Goal: Transaction & Acquisition: Subscribe to service/newsletter

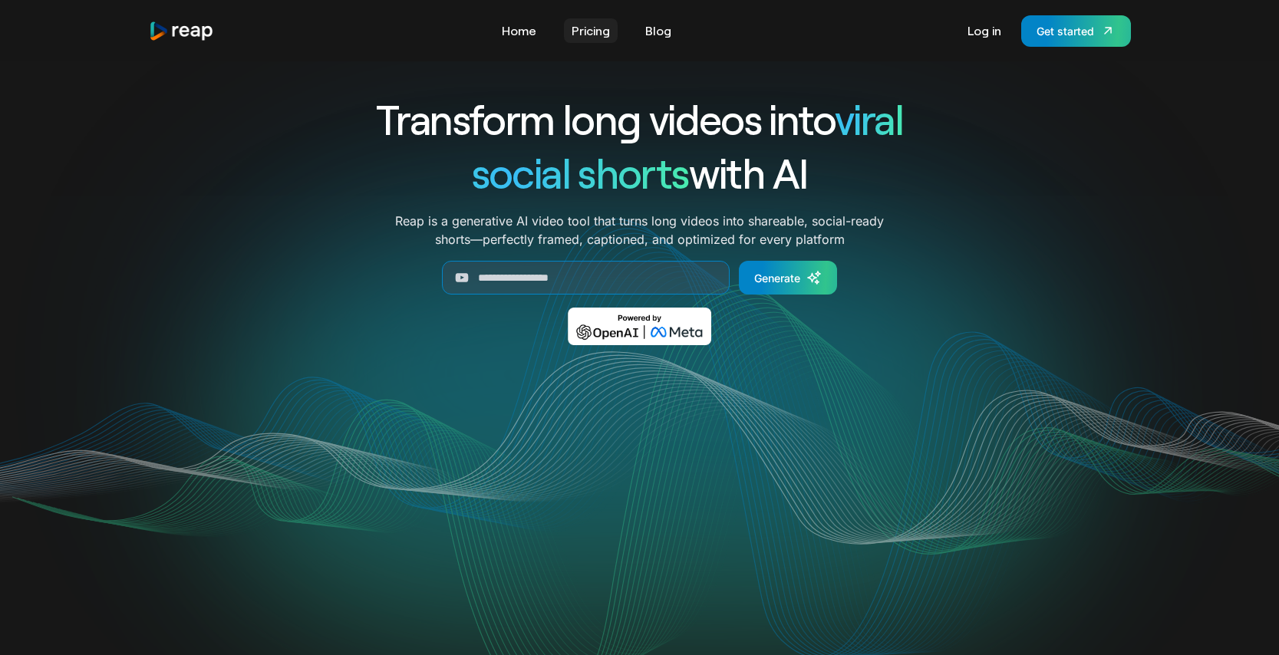
click at [601, 29] on link "Pricing" at bounding box center [591, 30] width 54 height 25
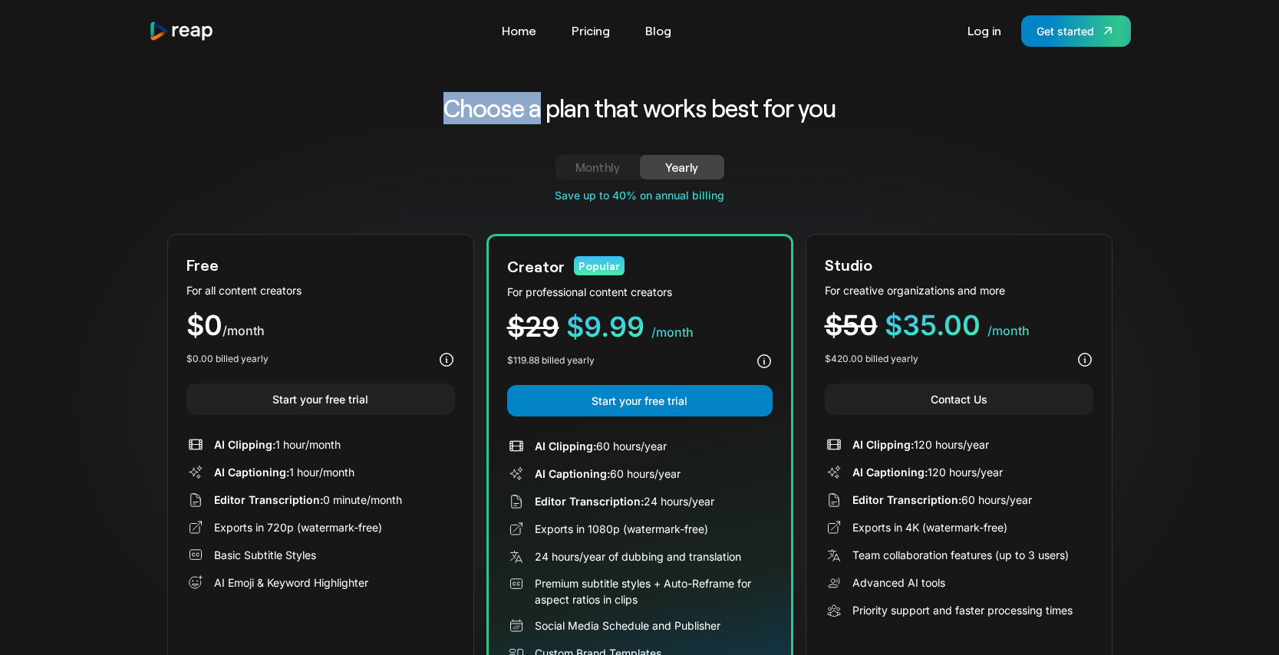
drag, startPoint x: 440, startPoint y: 102, endPoint x: 536, endPoint y: 108, distance: 96.8
click at [536, 108] on h2 "Choose a plan that works best for you" at bounding box center [639, 108] width 633 height 32
click at [535, 108] on h2 "Choose a plan that works best for you" at bounding box center [639, 108] width 633 height 32
click at [545, 107] on h2 "Choose a plan that works best for you" at bounding box center [639, 108] width 633 height 32
drag, startPoint x: 599, startPoint y: 109, endPoint x: 591, endPoint y: 110, distance: 7.7
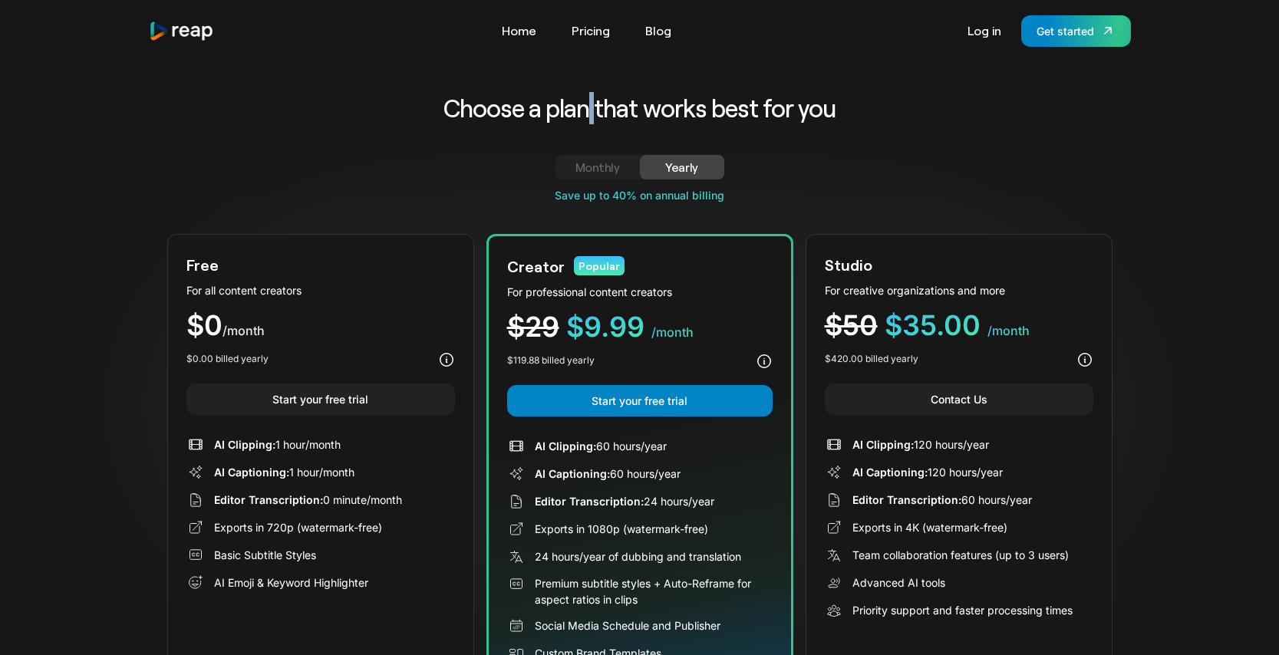
click at [591, 110] on h2 "Choose a plan that works best for you" at bounding box center [639, 108] width 633 height 32
drag, startPoint x: 637, startPoint y: 110, endPoint x: 650, endPoint y: 110, distance: 13.0
click at [650, 110] on h2 "Choose a plan that works best for you" at bounding box center [639, 108] width 633 height 32
click at [708, 107] on h2 "Choose a plan that works best for you" at bounding box center [639, 108] width 633 height 32
click at [759, 106] on h2 "Choose a plan that works best for you" at bounding box center [639, 108] width 633 height 32
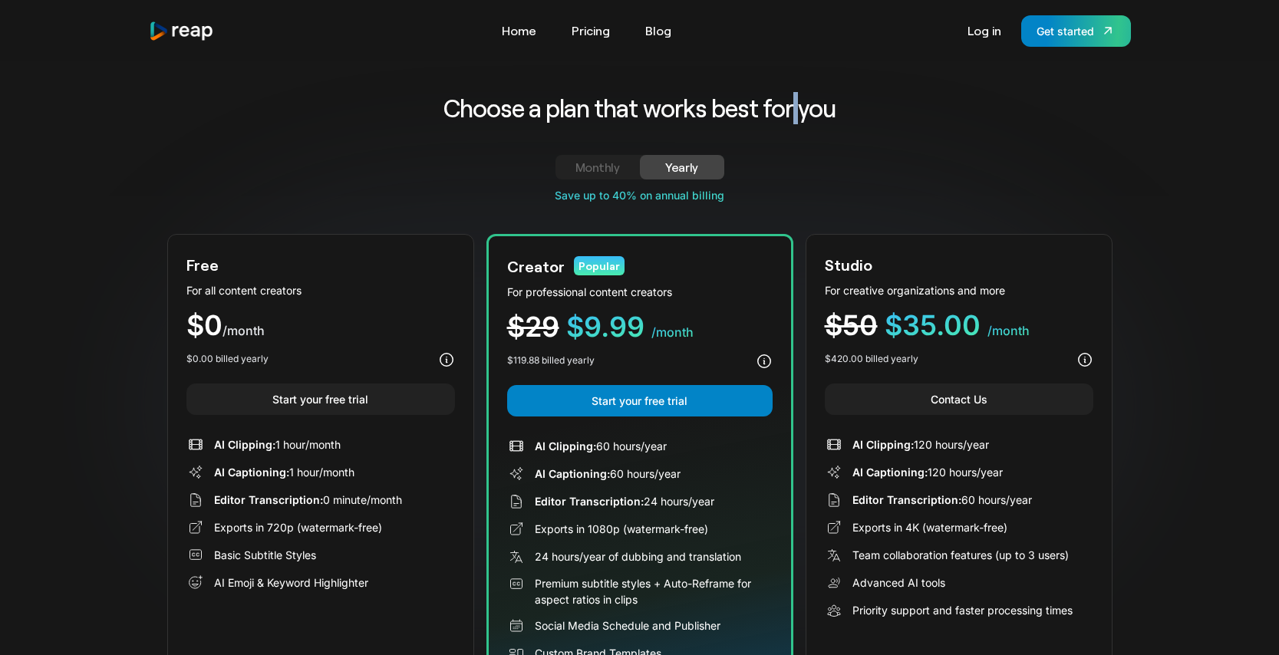
click at [794, 104] on h2 "Choose a plan that works best for you" at bounding box center [639, 108] width 633 height 32
drag, startPoint x: 794, startPoint y: 104, endPoint x: 689, endPoint y: 106, distance: 105.1
click at [793, 104] on h2 "Choose a plan that works best for you" at bounding box center [639, 108] width 633 height 32
click at [530, 107] on h2 "Choose a plan that works best for you" at bounding box center [639, 108] width 633 height 32
click at [545, 107] on h2 "Choose a plan that works best for you" at bounding box center [639, 108] width 633 height 32
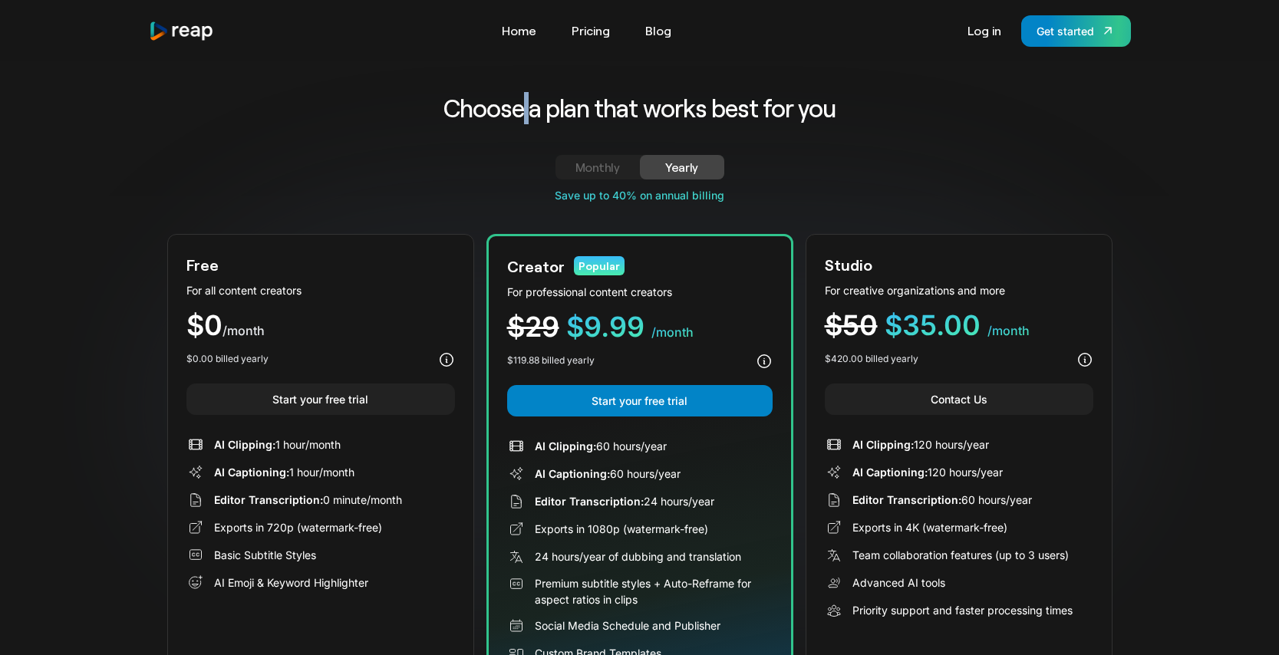
click at [530, 108] on h2 "Choose a plan that works best for you" at bounding box center [639, 108] width 633 height 32
drag, startPoint x: 543, startPoint y: 107, endPoint x: 557, endPoint y: 107, distance: 13.8
click at [548, 107] on h2 "Choose a plan that works best for you" at bounding box center [639, 108] width 633 height 32
drag, startPoint x: 594, startPoint y: 107, endPoint x: 639, endPoint y: 107, distance: 44.5
click at [601, 107] on h2 "Choose a plan that works best for you" at bounding box center [639, 108] width 633 height 32
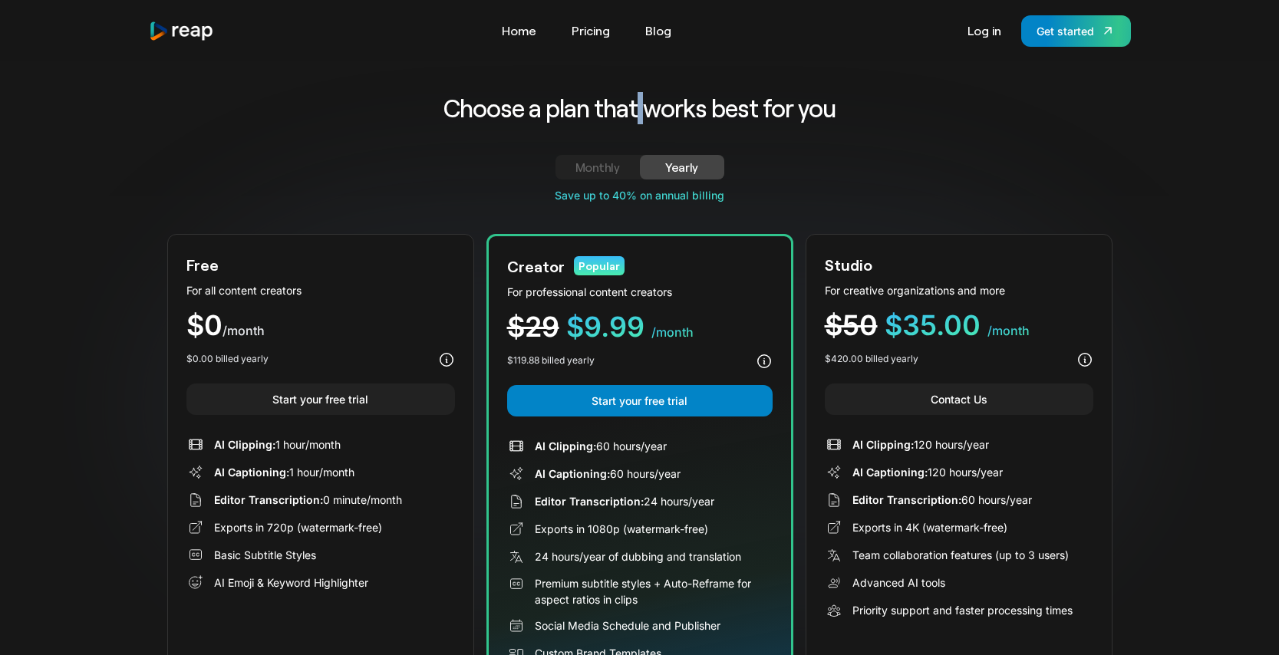
drag, startPoint x: 641, startPoint y: 107, endPoint x: 648, endPoint y: 107, distance: 7.7
click at [648, 107] on h2 "Choose a plan that works best for you" at bounding box center [639, 108] width 633 height 32
drag, startPoint x: 716, startPoint y: 107, endPoint x: 706, endPoint y: 107, distance: 9.2
click at [706, 107] on h2 "Choose a plan that works best for you" at bounding box center [639, 108] width 633 height 32
click at [758, 107] on h2 "Choose a plan that works best for you" at bounding box center [639, 108] width 633 height 32
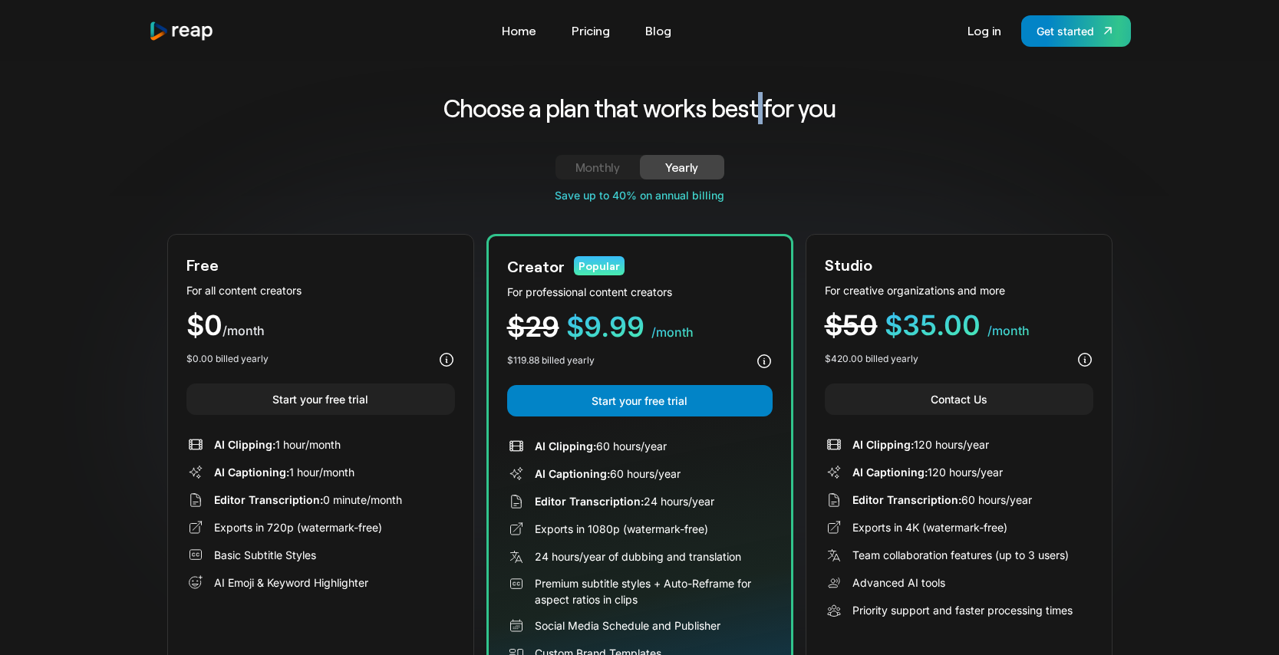
click at [766, 108] on h2 "Choose a plan that works best for you" at bounding box center [639, 108] width 633 height 32
click at [792, 107] on h2 "Choose a plan that works best for you" at bounding box center [639, 108] width 633 height 32
drag, startPoint x: 704, startPoint y: 29, endPoint x: 436, endPoint y: 27, distance: 267.7
click at [439, 26] on div "Tools Link Five Link Six Link Seven Business Link Five Link Six Link Seven Home…" at bounding box center [640, 30] width 982 height 31
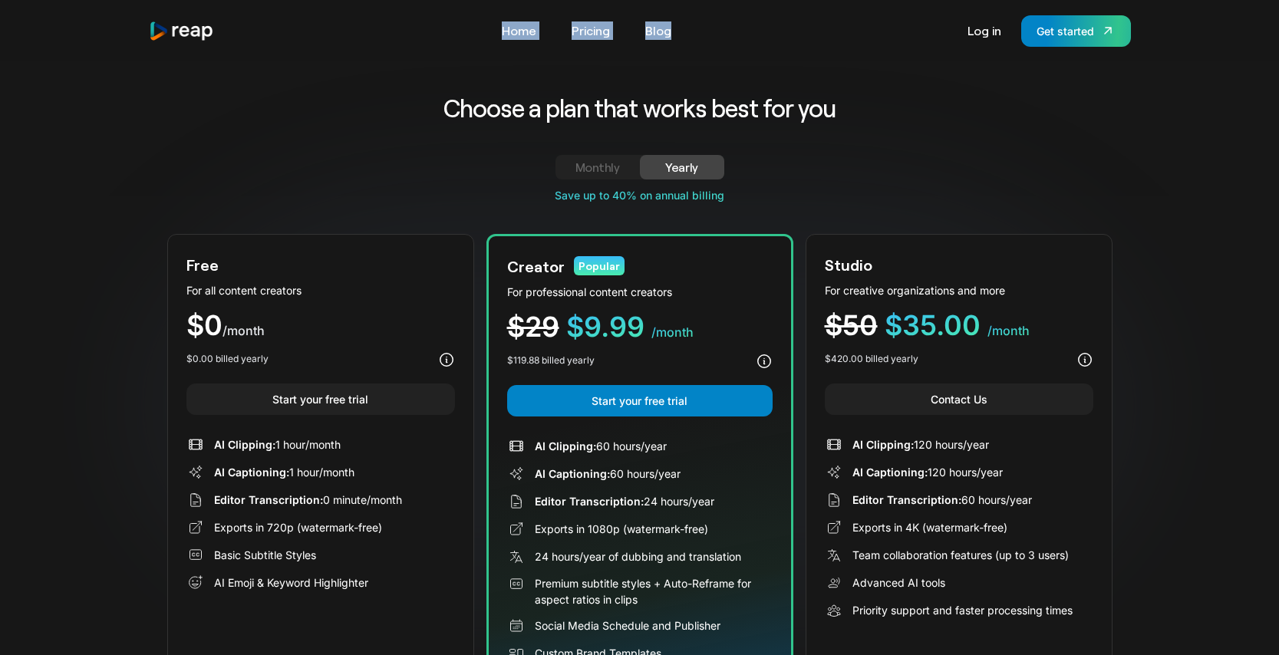
click at [436, 27] on div "Tools Link Five Link Six Link Seven Business Link Five Link Six Link Seven Home…" at bounding box center [640, 30] width 982 height 31
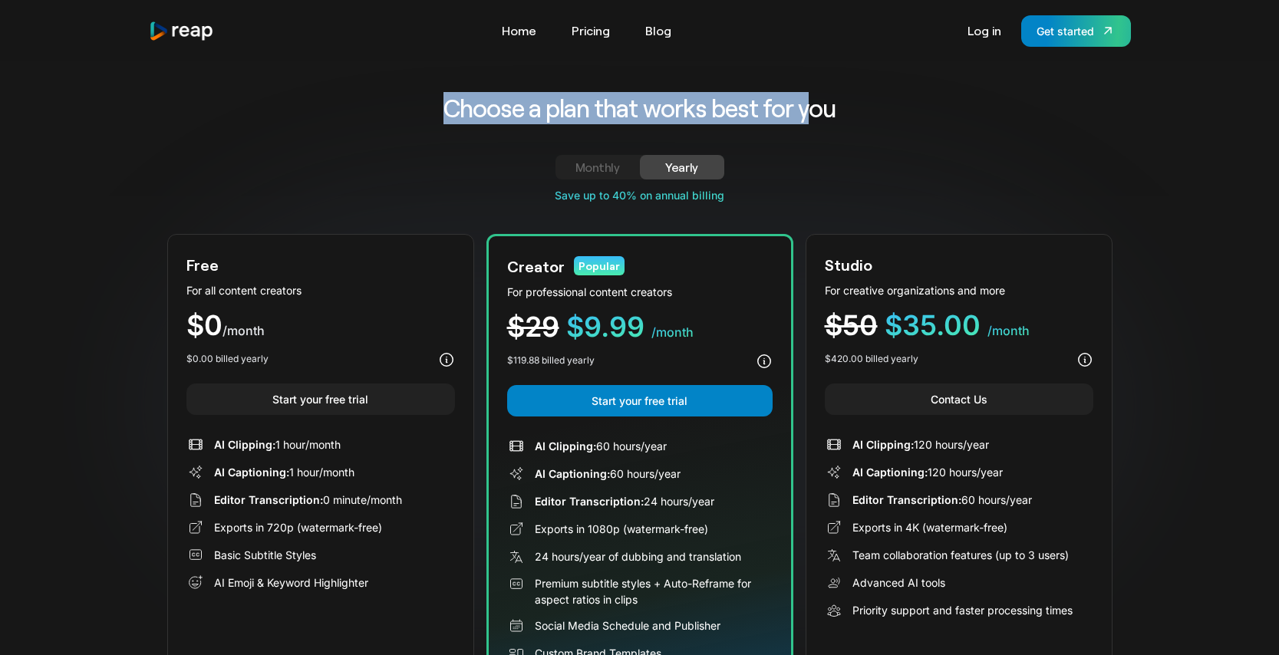
drag, startPoint x: 486, startPoint y: 100, endPoint x: 812, endPoint y: 110, distance: 326.9
click at [812, 110] on h2 "Choose a plan that works best for you" at bounding box center [639, 108] width 633 height 32
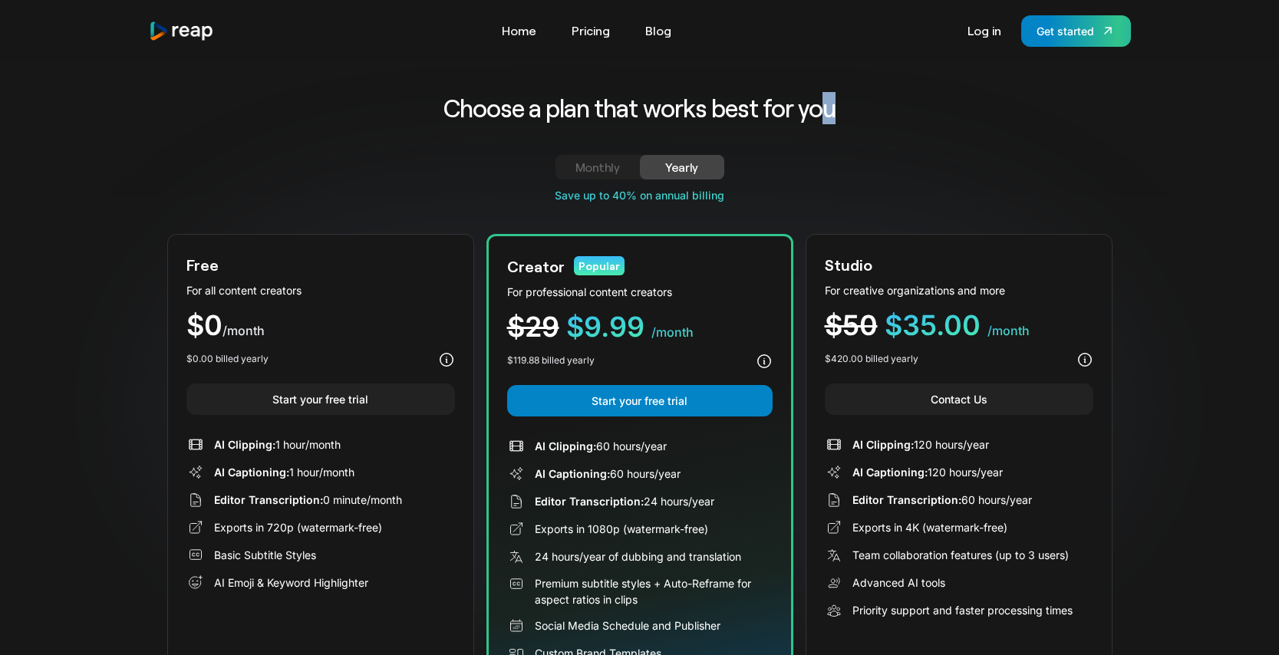
drag, startPoint x: 843, startPoint y: 110, endPoint x: 789, endPoint y: 107, distance: 53.7
click at [810, 105] on h2 "Choose a plan that works best for you" at bounding box center [639, 108] width 633 height 32
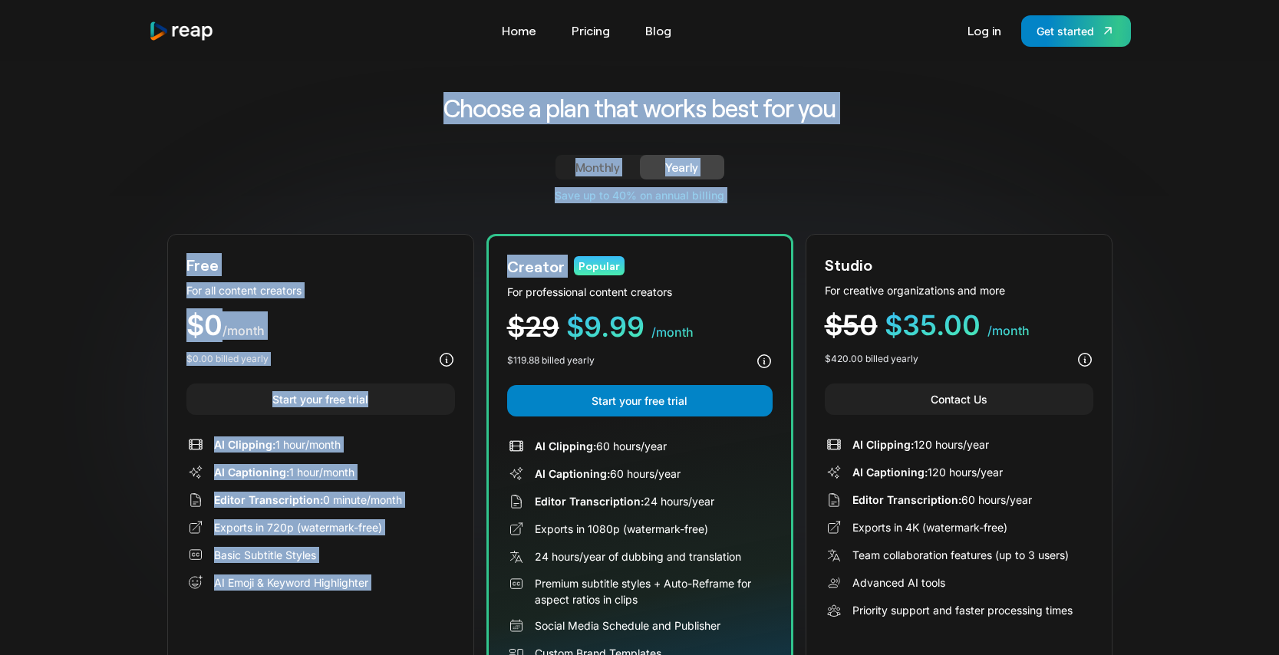
drag, startPoint x: 759, startPoint y: 203, endPoint x: 449, endPoint y: 100, distance: 326.5
click at [449, 100] on div "Choose a plan that works best for you Monthly Yearly Free Plan For all content …" at bounding box center [639, 401] width 945 height 619
click at [449, 100] on h2 "Choose a plan that works best for you" at bounding box center [639, 108] width 633 height 32
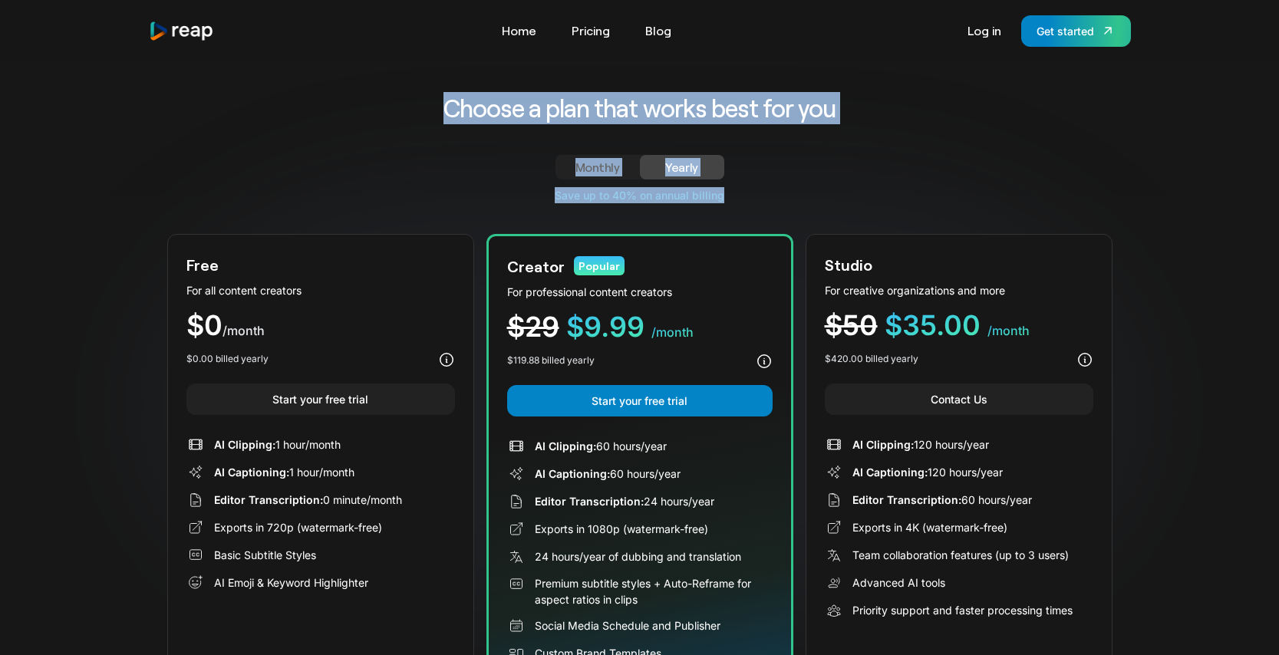
drag, startPoint x: 446, startPoint y: 104, endPoint x: 726, endPoint y: 196, distance: 295.5
click at [726, 194] on div "Choose a plan that works best for you Monthly Yearly Free Plan For all content …" at bounding box center [639, 401] width 945 height 619
click at [726, 196] on div "Save up to 40% on annual billing" at bounding box center [639, 195] width 945 height 16
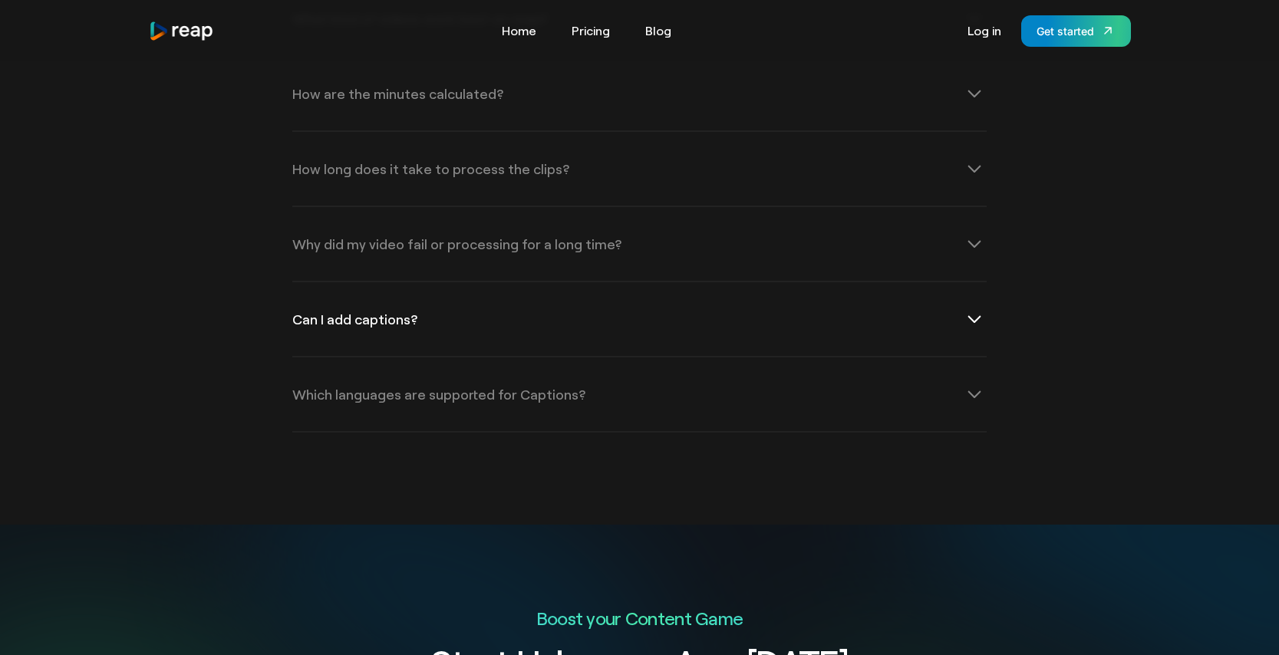
scroll to position [2903, 0]
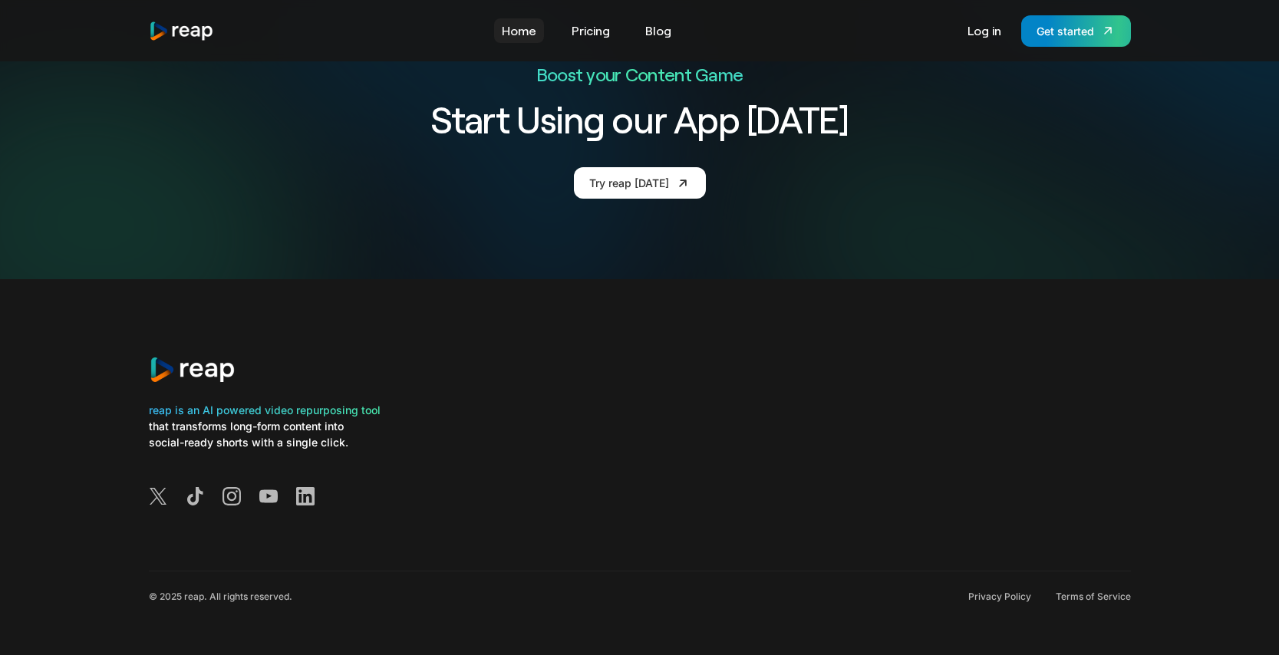
click at [516, 21] on link "Home" at bounding box center [519, 30] width 50 height 25
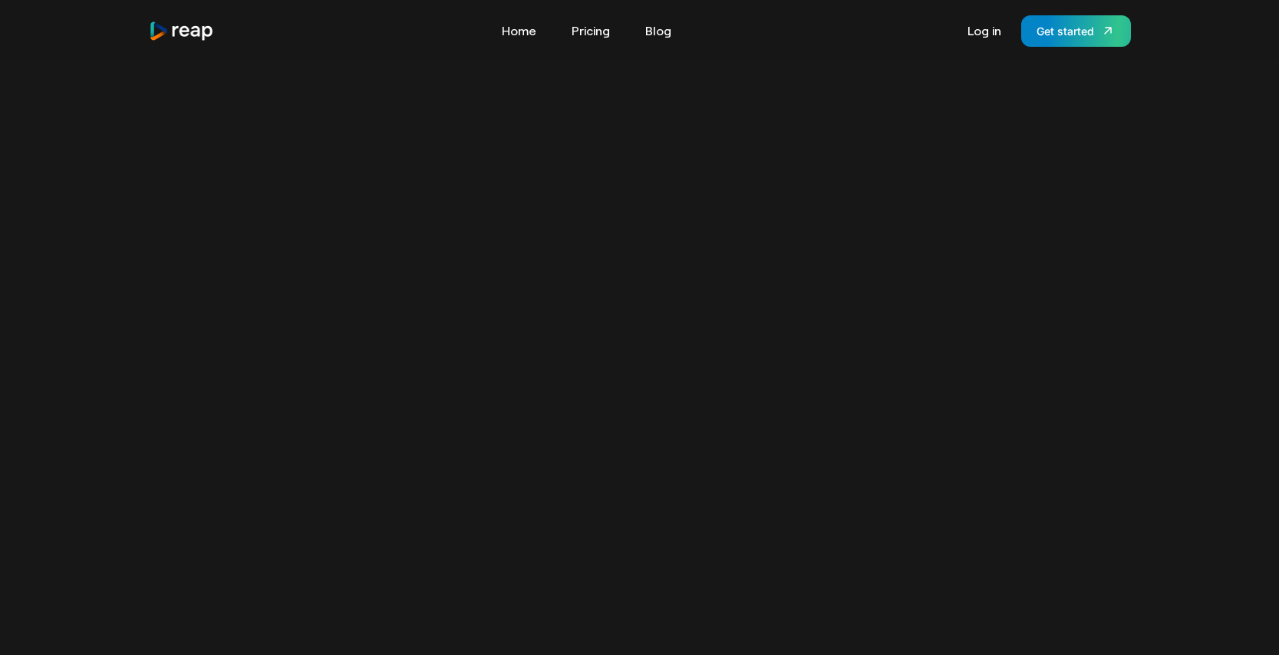
scroll to position [897, 0]
click at [684, 218] on video "Your browser does not support the video tag." at bounding box center [639, 308] width 1279 height 640
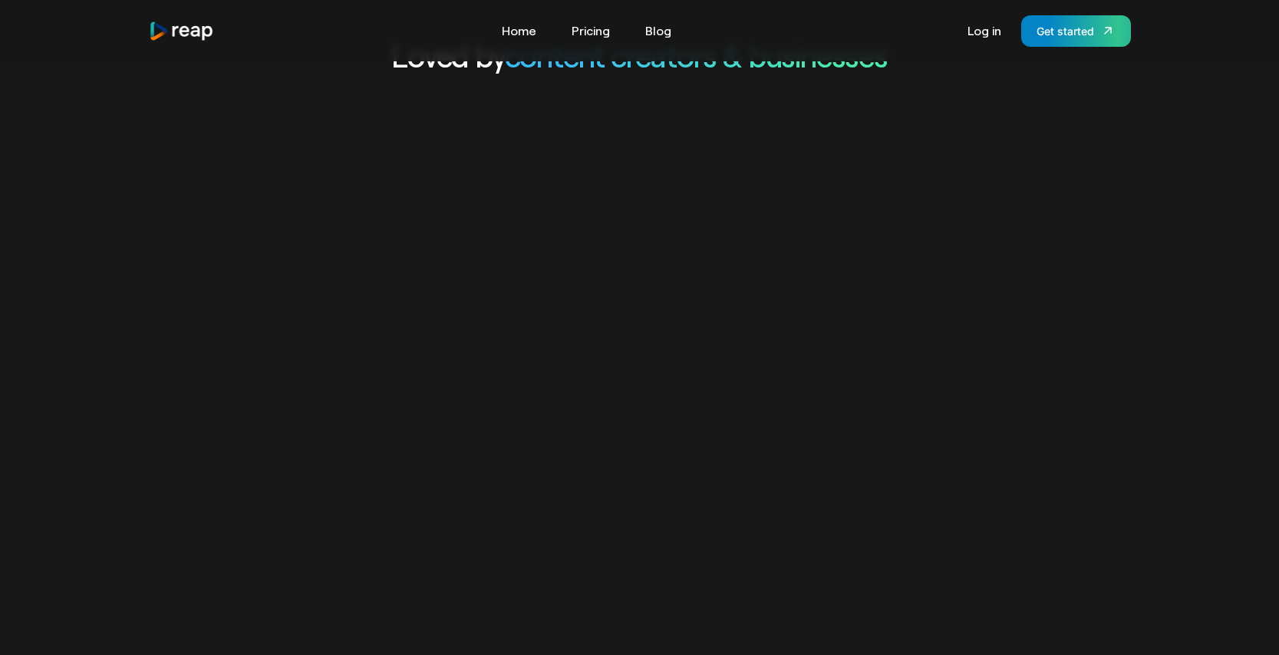
scroll to position [761, 0]
